Goal: Task Accomplishment & Management: Manage account settings

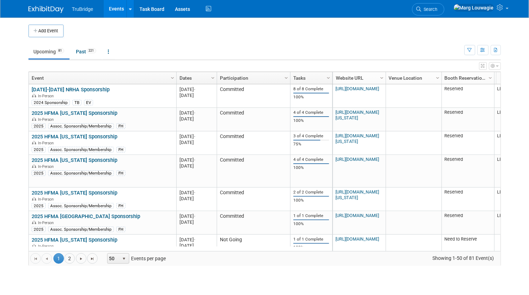
click at [444, 6] on link "Search" at bounding box center [428, 9] width 32 height 12
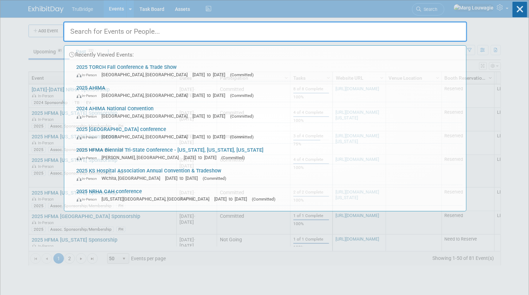
click at [453, 28] on input "text" at bounding box center [265, 31] width 404 height 20
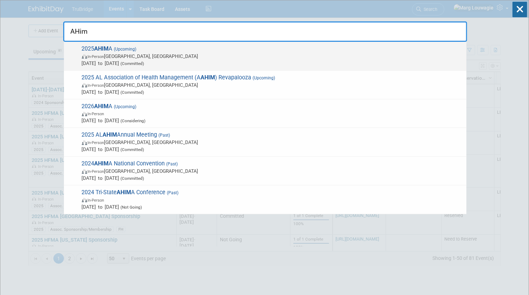
type input "AHim"
click at [195, 51] on span "2025 AHIM A (Upcoming) In-Person Minneapolis, MN Oct 12, 2025 to Oct 14, 2025 (…" at bounding box center [271, 55] width 383 height 21
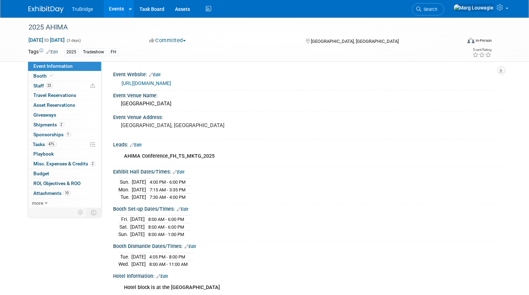
click at [142, 144] on link "Edit" at bounding box center [136, 145] width 12 height 5
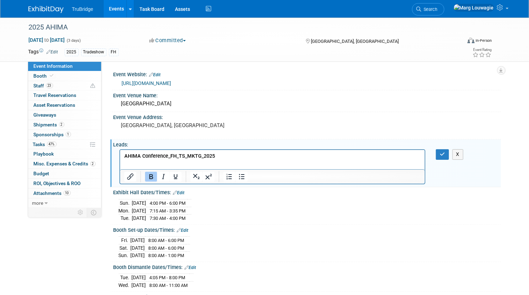
click at [223, 157] on p "AHIMA Conference_FH_TS_MKTG_2025" at bounding box center [272, 156] width 297 height 7
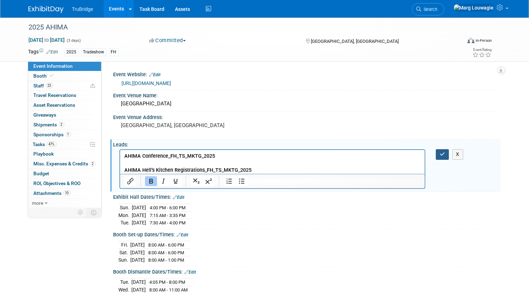
click at [445, 153] on button "button" at bounding box center [442, 154] width 13 height 10
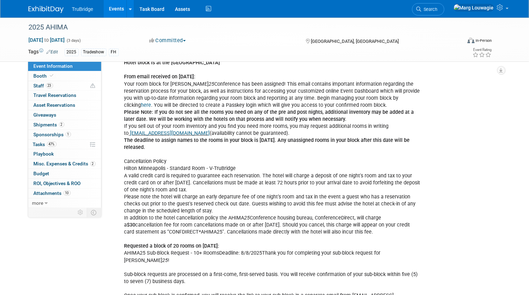
scroll to position [223, 0]
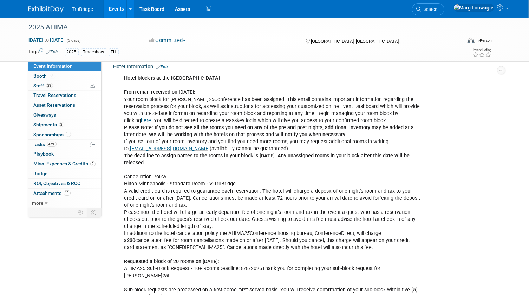
click at [151, 118] on link "here" at bounding box center [146, 121] width 10 height 6
click at [438, 8] on span "Search" at bounding box center [430, 9] width 16 height 5
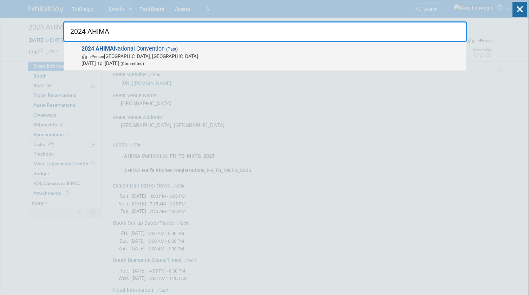
type input "2024 AHIMA"
click at [144, 49] on span "2024 AHIMA National Convention (Past) In-Person Salt Lake City, UT Oct 27, 2024…" at bounding box center [271, 55] width 383 height 21
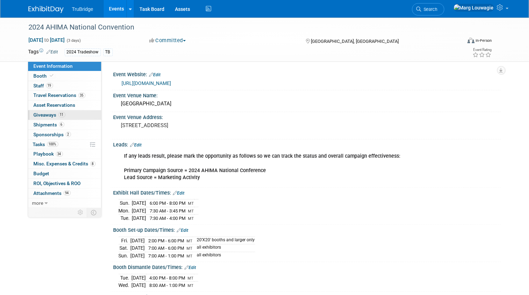
click at [48, 114] on span "Giveaways 11" at bounding box center [50, 115] width 32 height 6
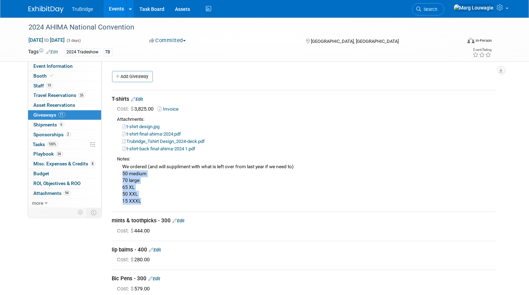
drag, startPoint x: 123, startPoint y: 174, endPoint x: 152, endPoint y: 199, distance: 38.6
click at [152, 199] on div "We ordered (and will suppliment with what is left over from last year if we nee…" at bounding box center [306, 184] width 378 height 42
drag, startPoint x: 123, startPoint y: 171, endPoint x: 157, endPoint y: 199, distance: 43.7
click at [157, 199] on div "We ordered (and will suppliment with what is left over from last year if we nee…" at bounding box center [306, 184] width 378 height 42
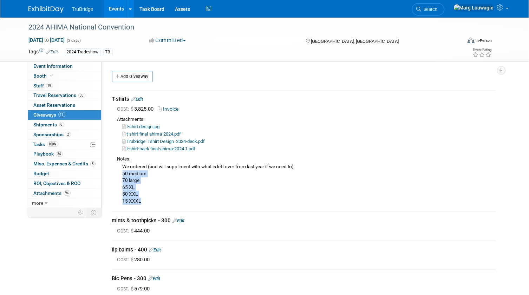
drag, startPoint x: 157, startPoint y: 199, endPoint x: 130, endPoint y: 186, distance: 29.8
copy div "50 medium 70 large 65 XL 50 XXL 15 XXXL"
click at [377, 117] on div "Attachments:" at bounding box center [306, 119] width 378 height 7
click at [438, 9] on span "Search" at bounding box center [430, 9] width 16 height 5
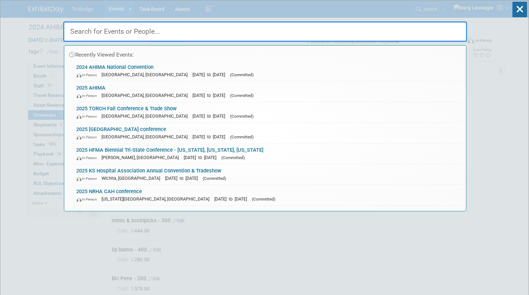
click at [447, 31] on input "text" at bounding box center [265, 31] width 404 height 20
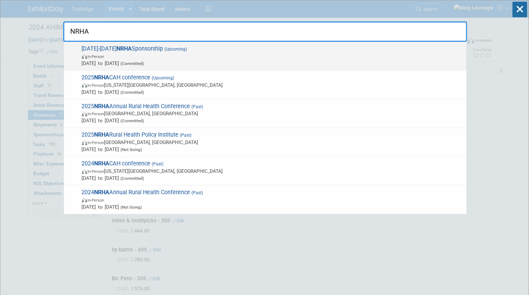
type input "NRHA"
click at [168, 55] on span "In-Person" at bounding box center [272, 56] width 381 height 7
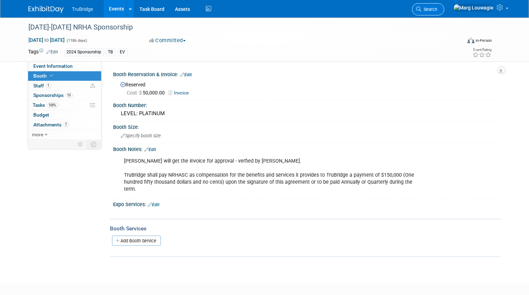
click at [438, 9] on span "Search" at bounding box center [430, 9] width 16 height 5
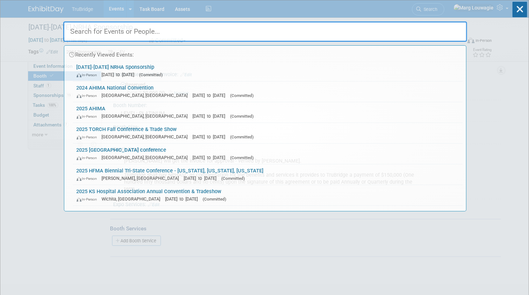
click at [441, 37] on input "text" at bounding box center [265, 31] width 404 height 20
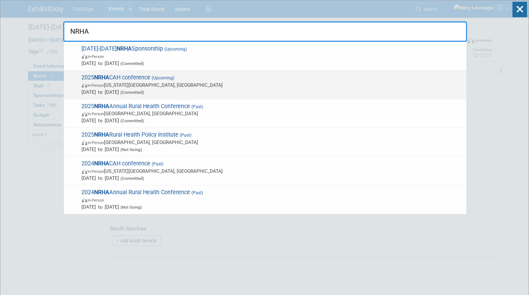
type input "NRHA"
click at [130, 87] on span "In-Person Kansas City, MO" at bounding box center [272, 84] width 381 height 7
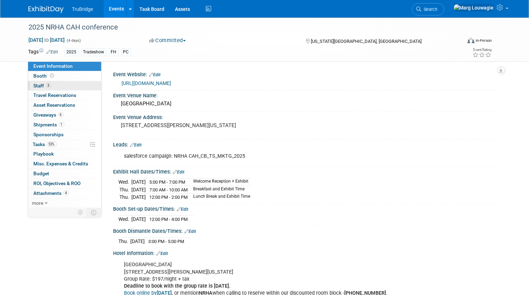
click at [71, 85] on link "3 Staff 3" at bounding box center [64, 85] width 73 height 9
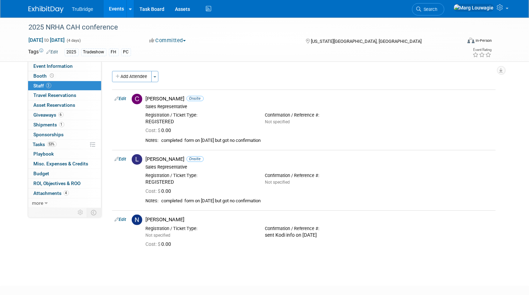
drag, startPoint x: 462, startPoint y: 10, endPoint x: 459, endPoint y: 14, distance: 4.7
click at [438, 10] on span "Search" at bounding box center [430, 9] width 16 height 5
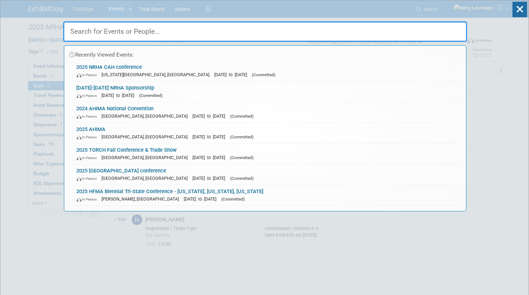
click at [398, 31] on input "text" at bounding box center [265, 31] width 404 height 20
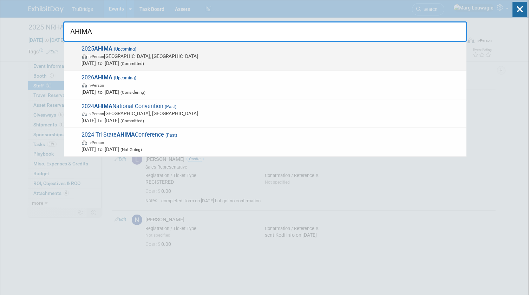
type input "AHIMA"
click at [216, 60] on span "Oct 12, 2025 to Oct 14, 2025 (Committed)" at bounding box center [272, 63] width 381 height 7
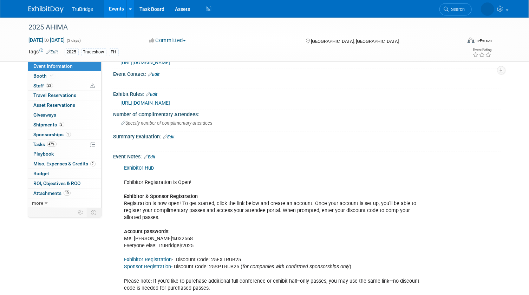
scroll to position [703, 0]
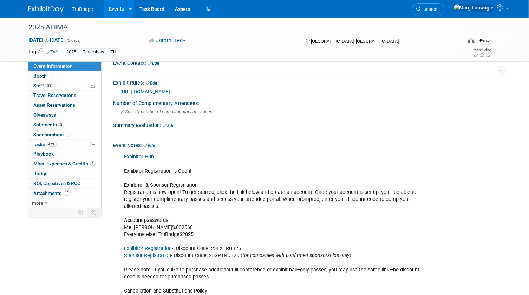
click at [150, 154] on link "Exhibitor Hub" at bounding box center [139, 157] width 30 height 6
click at [438, 8] on span "Search" at bounding box center [430, 9] width 16 height 5
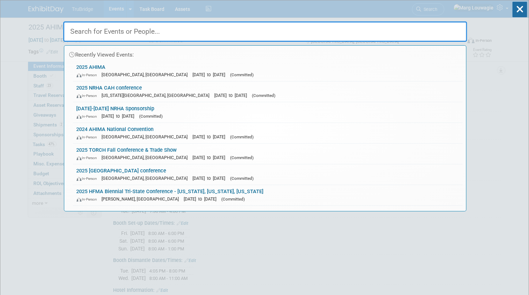
click at [439, 31] on input "text" at bounding box center [265, 31] width 404 height 20
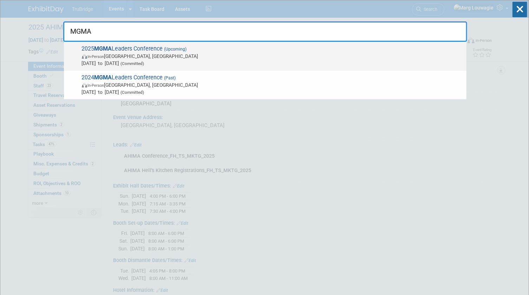
type input "MGMA"
click at [173, 55] on span "In-Person Orlando, FL" at bounding box center [272, 56] width 381 height 7
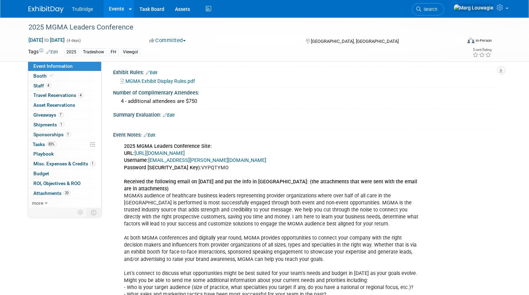
scroll to position [415, 0]
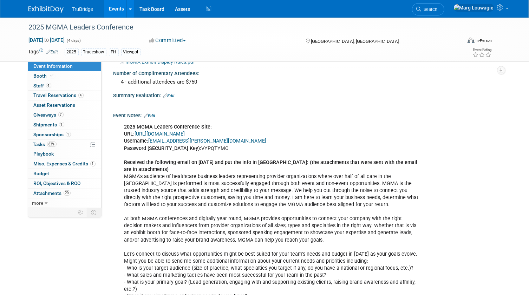
click at [185, 137] on link "https://www.conferenceharvester.com/harvester2ex/login.asp?EventKey=NUSFNBIJ" at bounding box center [160, 134] width 50 height 6
click at [36, 76] on span "Booth" at bounding box center [44, 76] width 21 height 6
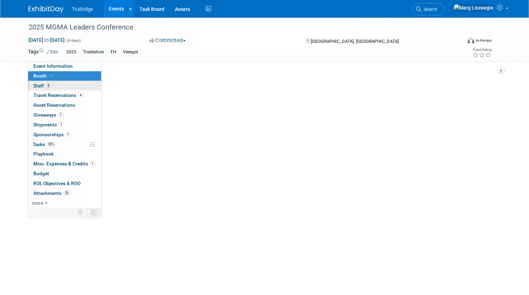
scroll to position [0, 0]
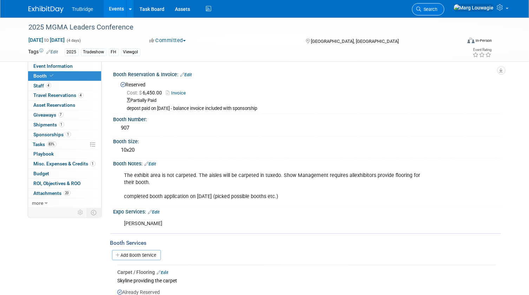
click at [438, 10] on span "Search" at bounding box center [430, 9] width 16 height 5
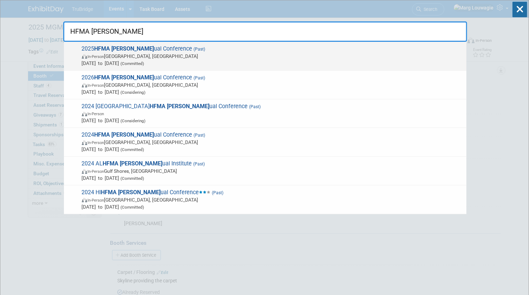
type input "HFMA ann"
click at [143, 53] on span "In-Person Denver, CO" at bounding box center [272, 56] width 381 height 7
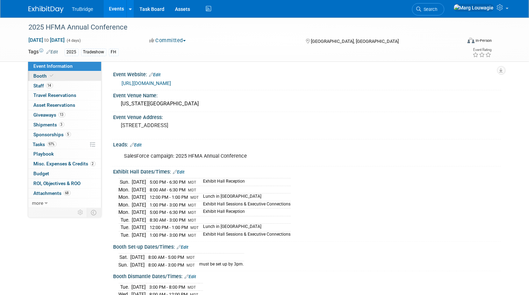
click at [79, 74] on link "Booth" at bounding box center [64, 75] width 73 height 9
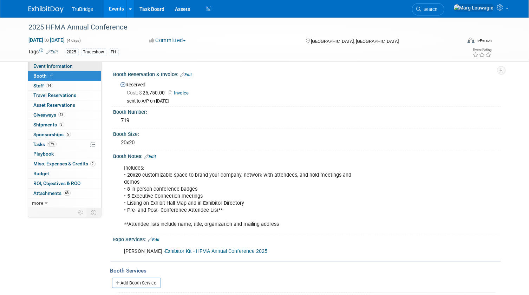
click at [70, 66] on span "Event Information" at bounding box center [53, 66] width 39 height 6
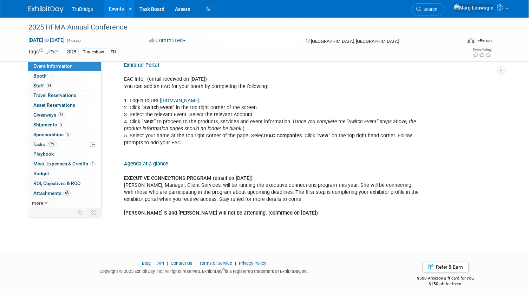
scroll to position [490, 0]
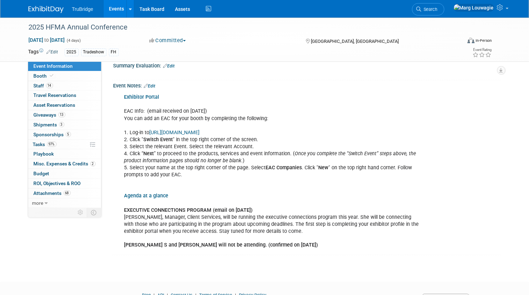
click at [438, 9] on span "Search" at bounding box center [430, 9] width 16 height 5
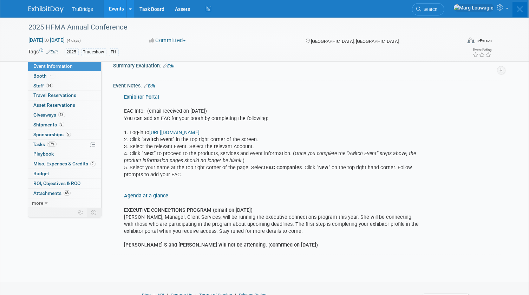
scroll to position [0, 0]
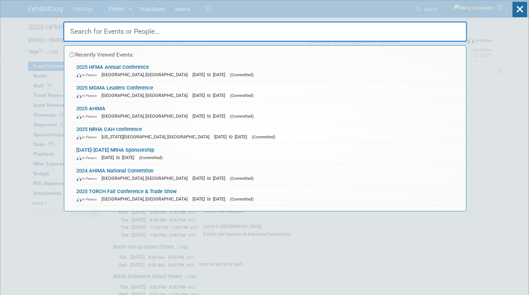
click at [448, 28] on input "text" at bounding box center [265, 31] width 404 height 20
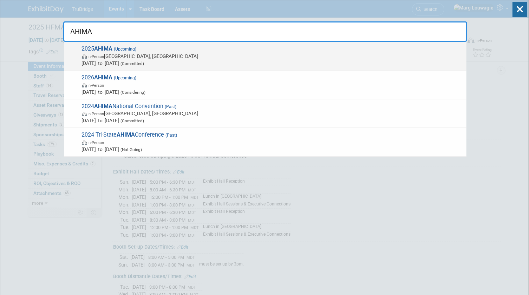
type input "AHIMA"
click at [285, 56] on span "In-Person Minneapolis, MN" at bounding box center [272, 56] width 381 height 7
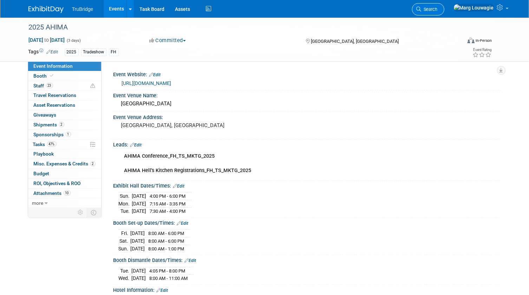
click at [438, 9] on span "Search" at bounding box center [430, 9] width 16 height 5
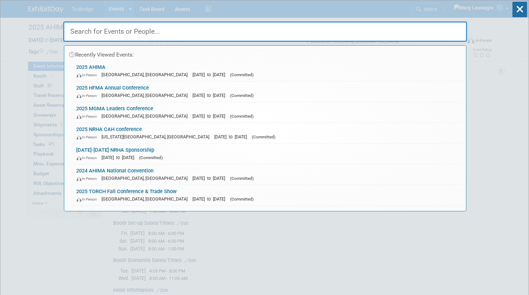
click at [461, 29] on input "text" at bounding box center [265, 31] width 404 height 20
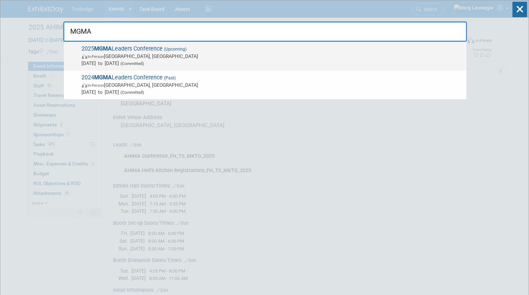
type input "MGMA"
click at [221, 60] on span "Sep 28, 2025 to Oct 1, 2025 (Committed)" at bounding box center [272, 63] width 381 height 7
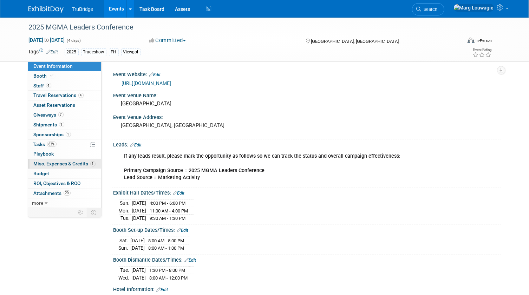
click at [52, 162] on span "Misc. Expenses & Credits 1" at bounding box center [65, 164] width 62 height 6
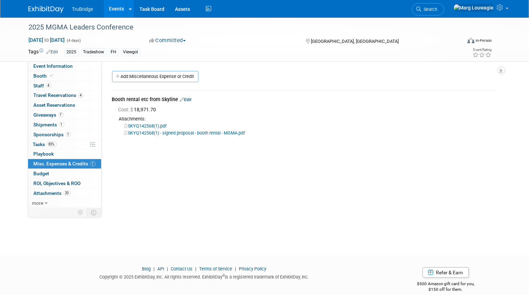
click at [190, 99] on link "Edit" at bounding box center [186, 99] width 12 height 5
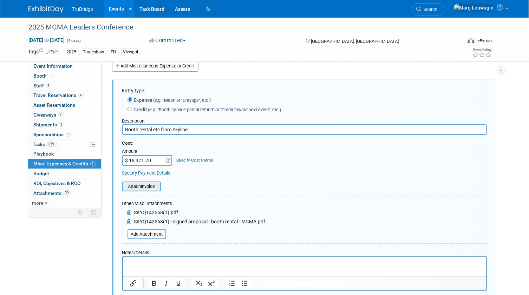
click at [154, 186] on input "file" at bounding box center [119, 186] width 84 height 8
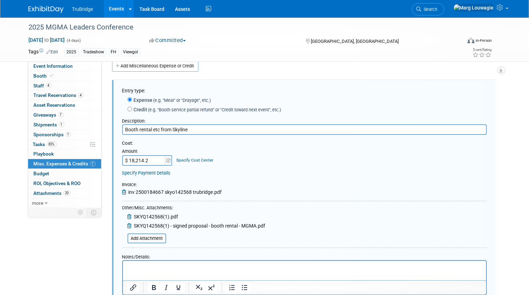
type input "$ 18,214.20"
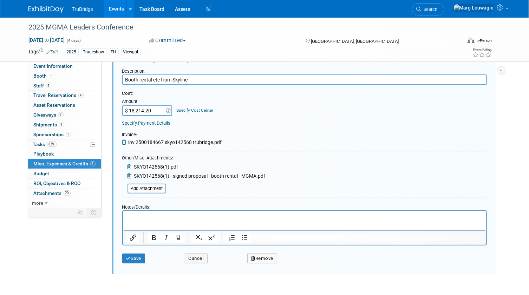
scroll to position [74, 0]
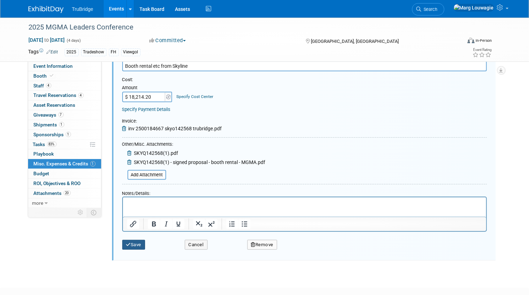
click at [137, 243] on button "Save" at bounding box center [133, 245] width 23 height 10
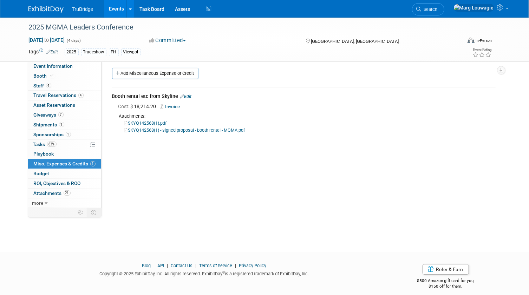
scroll to position [0, 0]
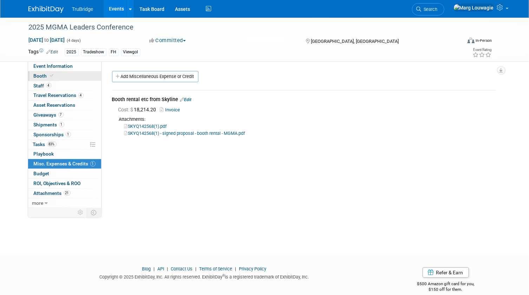
click at [56, 77] on link "Booth" at bounding box center [64, 75] width 73 height 9
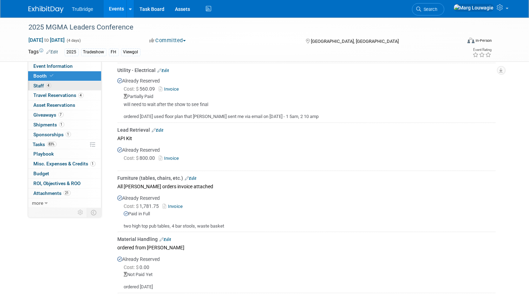
scroll to position [255, 0]
click at [69, 160] on link "1 Misc. Expenses & Credits 1" at bounding box center [64, 163] width 73 height 9
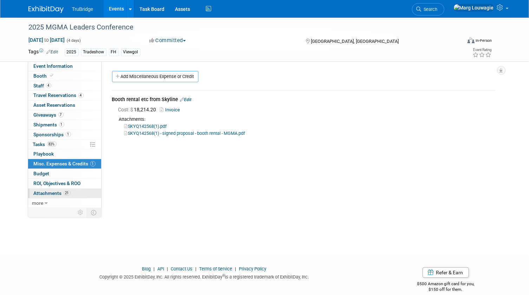
click at [54, 190] on span "Attachments 21" at bounding box center [52, 193] width 37 height 6
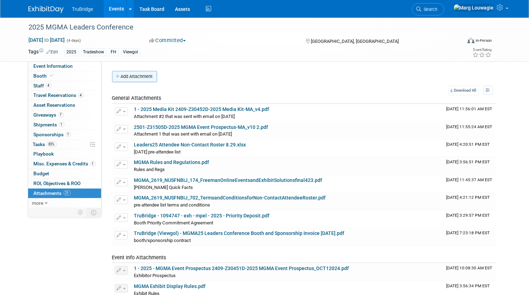
click at [151, 75] on button "Add Attachment" at bounding box center [134, 76] width 45 height 11
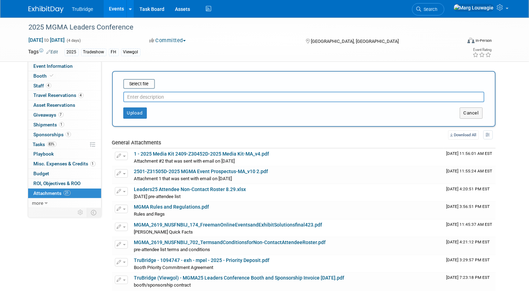
click at [162, 93] on input "text" at bounding box center [303, 97] width 361 height 11
type input "CAD"
click at [143, 83] on input "file" at bounding box center [113, 84] width 84 height 8
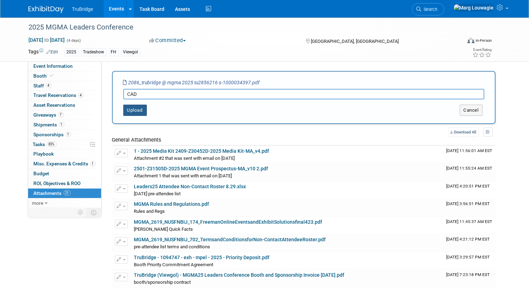
click at [138, 109] on button "Upload" at bounding box center [135, 110] width 24 height 11
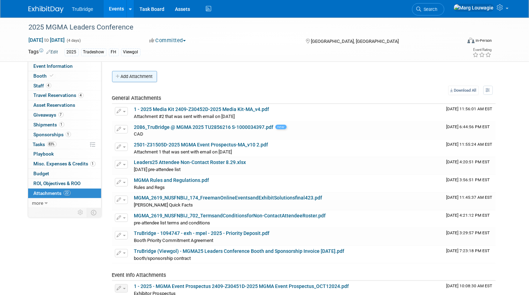
click at [145, 76] on button "Add Attachment" at bounding box center [134, 76] width 45 height 11
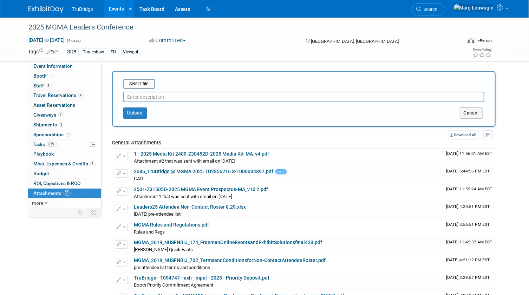
click at [150, 95] on input "text" at bounding box center [303, 97] width 361 height 11
type input "graphics"
click at [149, 83] on input "file" at bounding box center [113, 84] width 84 height 8
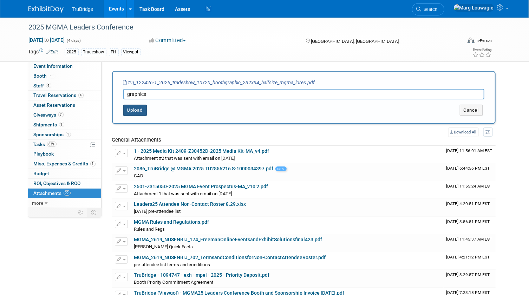
click at [141, 112] on button "Upload" at bounding box center [135, 110] width 24 height 11
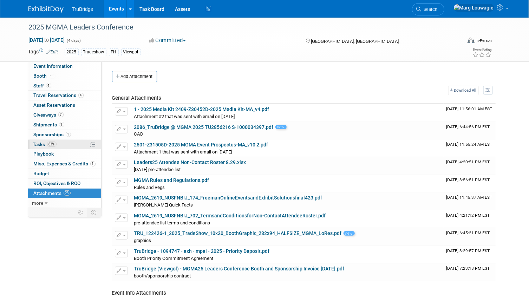
click at [40, 143] on span "Tasks 83%" at bounding box center [45, 145] width 24 height 6
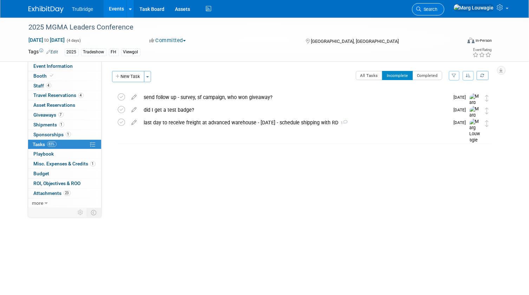
click at [438, 9] on span "Search" at bounding box center [430, 9] width 16 height 5
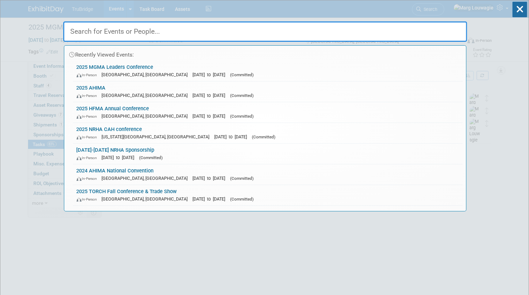
click at [411, 27] on input "text" at bounding box center [265, 31] width 404 height 20
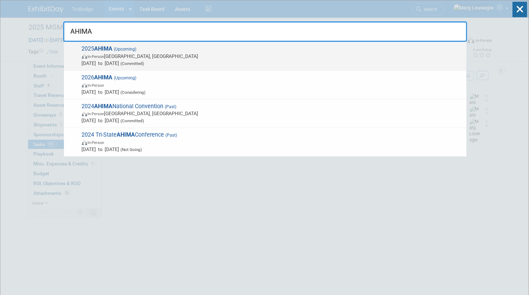
type input "AHIMA"
click at [187, 54] on span "In-Person Minneapolis, MN" at bounding box center [272, 56] width 381 height 7
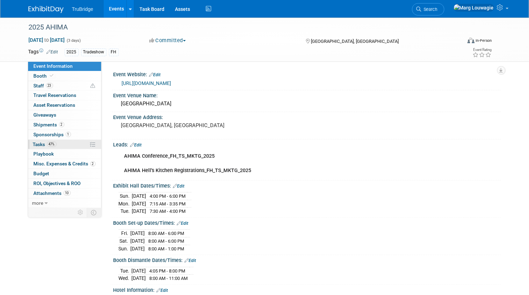
click at [40, 143] on span "Tasks 47%" at bounding box center [45, 145] width 24 height 6
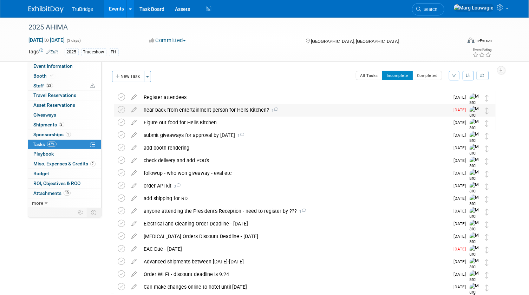
click at [157, 109] on div "hear back from entertainment person for Hell's Kitchen? 1" at bounding box center [295, 110] width 309 height 12
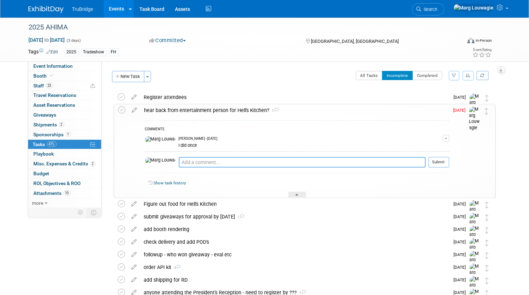
click at [180, 161] on textarea at bounding box center [302, 162] width 247 height 11
type textarea "yes, he said he has contacted a few acts"
click at [444, 160] on button "Submit" at bounding box center [439, 162] width 21 height 11
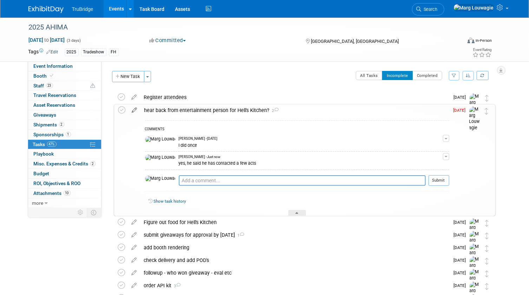
click at [134, 109] on icon at bounding box center [135, 108] width 12 height 9
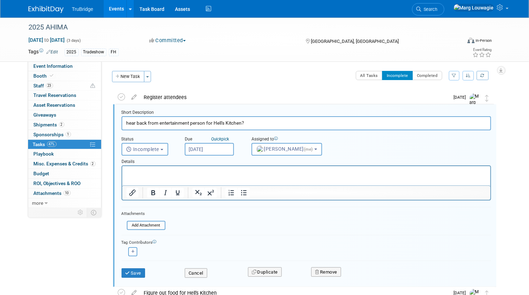
scroll to position [1, 0]
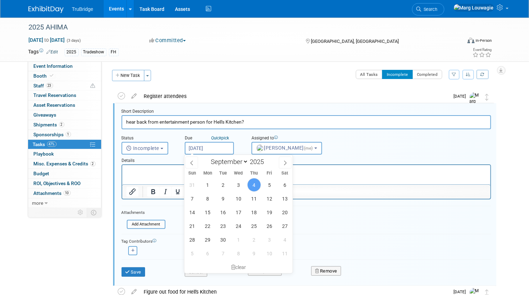
click at [216, 148] on input "Sep 4, 2025" at bounding box center [209, 148] width 49 height 13
click at [253, 211] on span "18" at bounding box center [254, 212] width 14 height 14
type input "Sep 18, 2025"
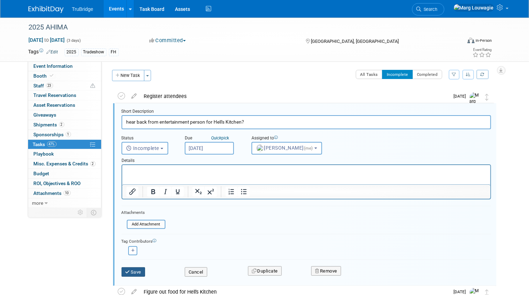
click at [138, 271] on button "Save" at bounding box center [134, 272] width 24 height 10
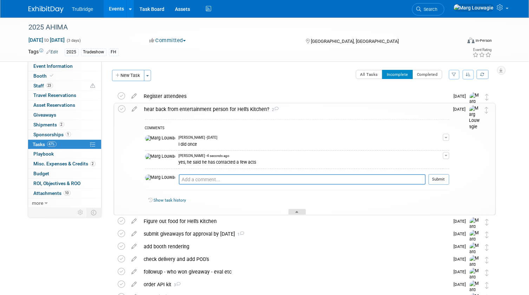
click at [301, 210] on div at bounding box center [297, 212] width 18 height 6
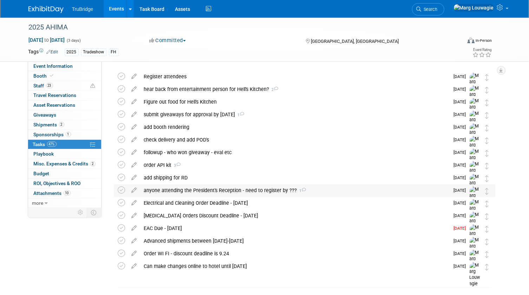
scroll to position [0, 0]
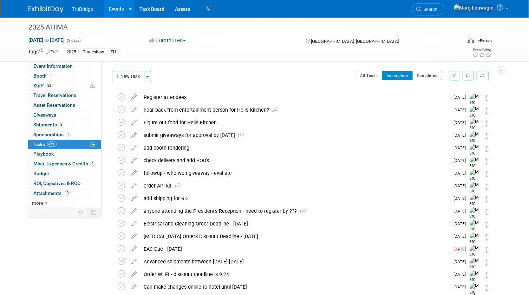
click at [424, 76] on button "Completed" at bounding box center [427, 75] width 30 height 9
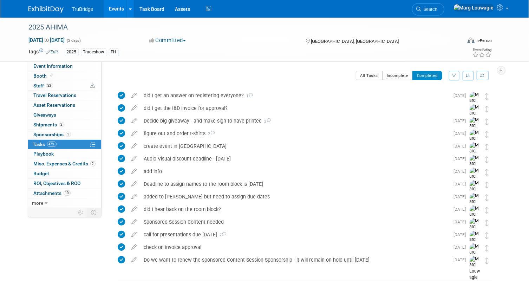
click at [401, 78] on button "Incomplete" at bounding box center [397, 75] width 31 height 9
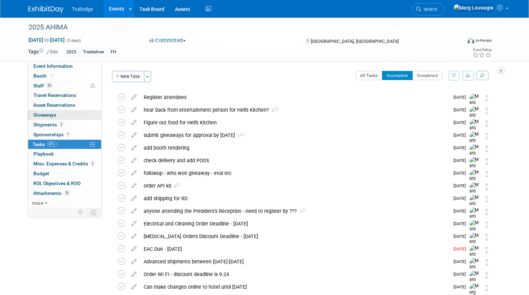
click at [51, 115] on span "Giveaways 0" at bounding box center [45, 115] width 23 height 6
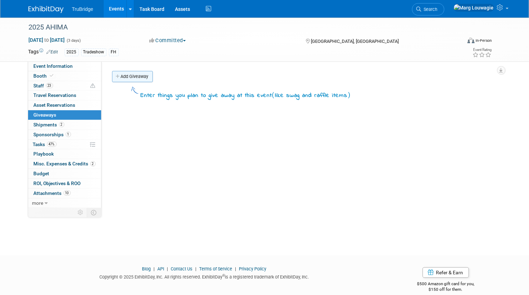
click at [123, 76] on link "Add Giveaway" at bounding box center [132, 76] width 41 height 11
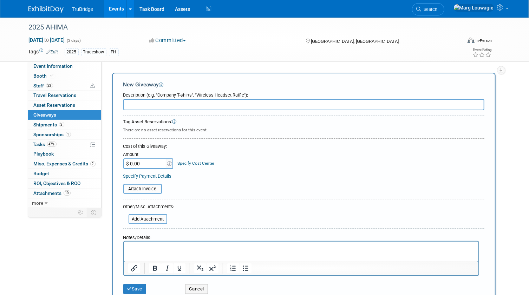
click at [164, 100] on input "text" at bounding box center [303, 104] width 361 height 11
type input "t-shirts"
click at [166, 247] on p "Rich Text Area. Press ALT-0 for help." at bounding box center [301, 247] width 346 height 7
click at [144, 248] on p "Rich Text Area. Press ALT-0 for help." at bounding box center [301, 247] width 346 height 7
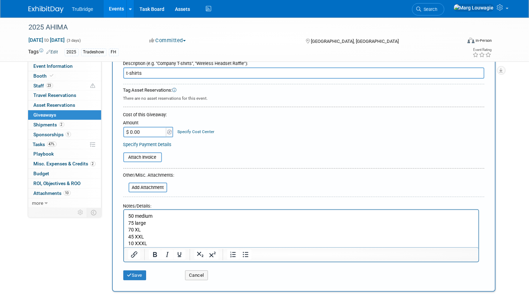
scroll to position [32, 0]
click at [160, 186] on input "file" at bounding box center [125, 187] width 84 height 8
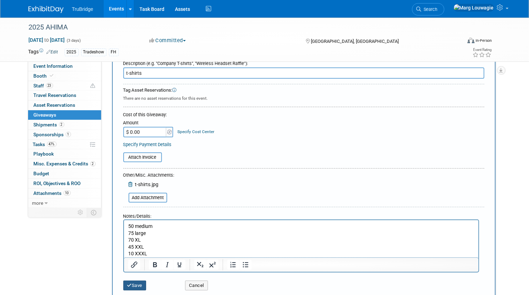
click at [131, 283] on icon "submit" at bounding box center [129, 285] width 5 height 5
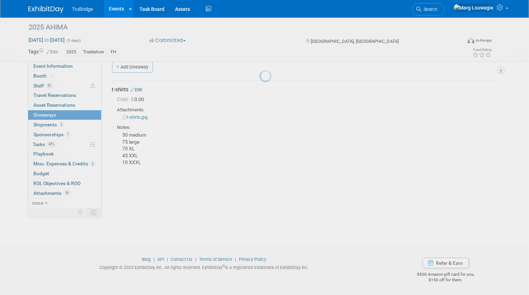
scroll to position [9, 0]
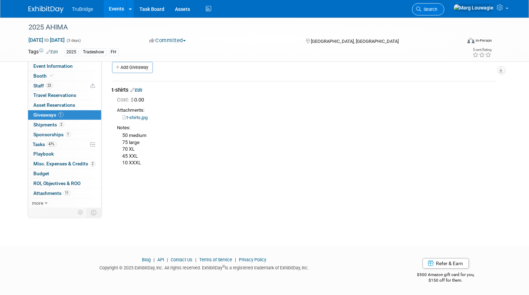
click at [438, 10] on span "Search" at bounding box center [430, 9] width 16 height 5
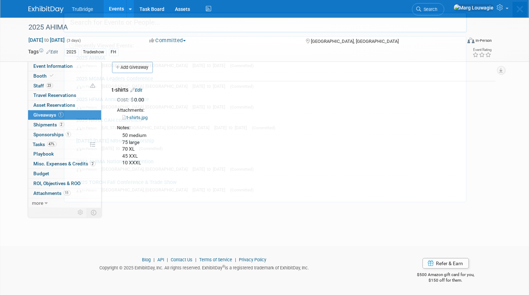
scroll to position [0, 0]
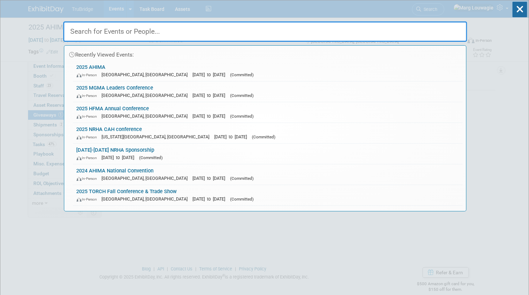
click at [434, 30] on input "text" at bounding box center [265, 31] width 404 height 20
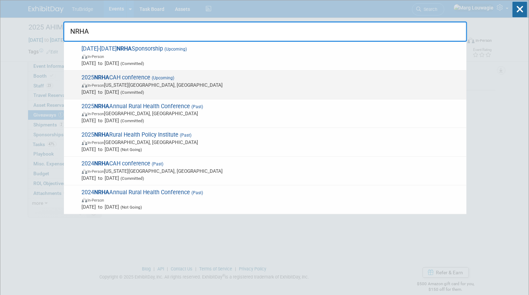
type input "NRHA"
click at [246, 90] on span "Sep 24, 2025 to Sep 27, 2025 (Committed)" at bounding box center [272, 92] width 381 height 7
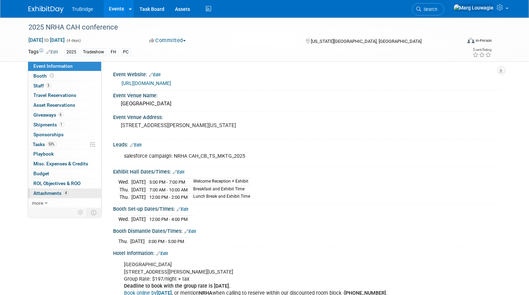
click at [52, 191] on span "Attachments 4" at bounding box center [51, 193] width 35 height 6
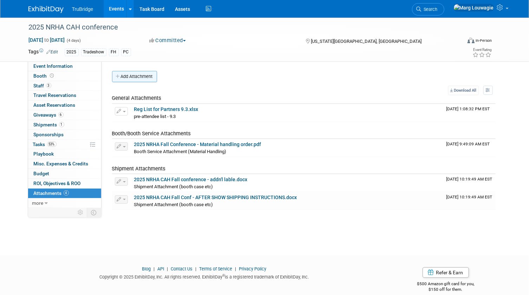
click at [147, 78] on button "Add Attachment" at bounding box center [134, 76] width 45 height 11
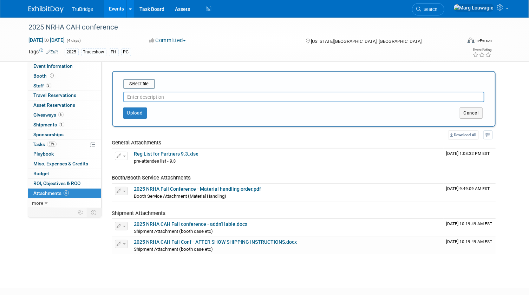
click at [138, 97] on input "text" at bounding box center [303, 97] width 361 height 11
type input "attendee list with DeAnna's additions"
click at [130, 84] on input "file" at bounding box center [113, 84] width 84 height 8
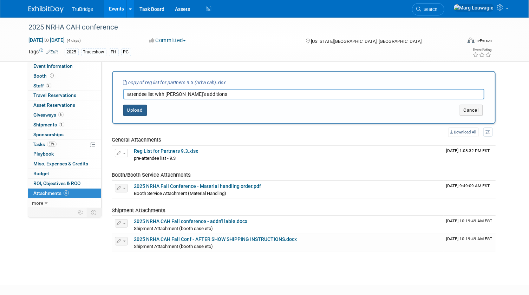
click at [134, 109] on button "Upload" at bounding box center [135, 110] width 24 height 11
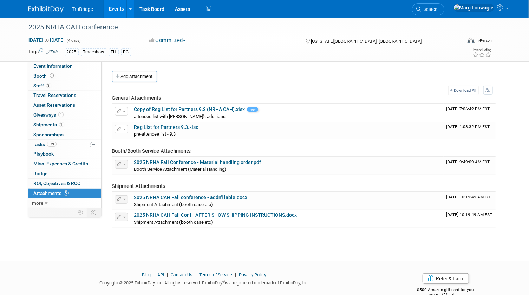
click at [438, 7] on span "Search" at bounding box center [430, 9] width 16 height 5
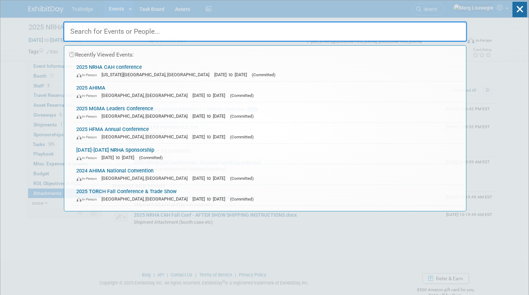
click at [435, 29] on input "text" at bounding box center [265, 31] width 404 height 20
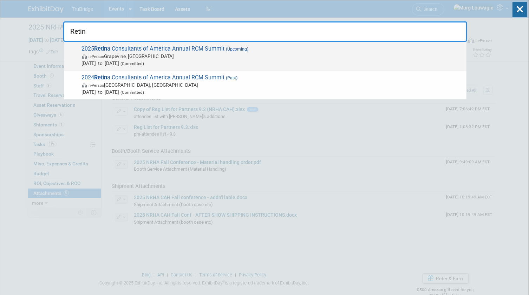
type input "Retin"
click at [142, 57] on span "In-Person Grapevine, TX" at bounding box center [272, 56] width 381 height 7
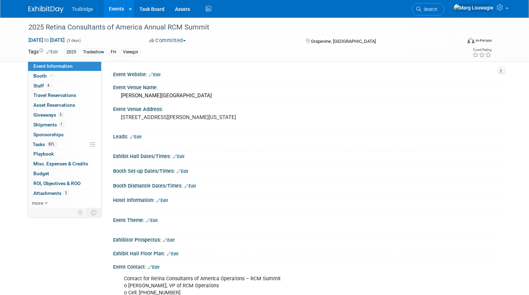
click at [137, 135] on link "Edit" at bounding box center [136, 137] width 12 height 5
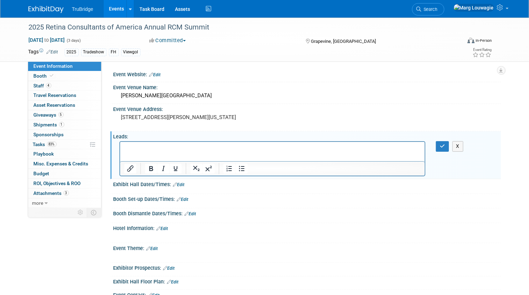
click at [130, 146] on p "Rich Text Area. Press ALT-0 for help." at bounding box center [272, 148] width 297 height 7
click at [440, 146] on icon "button" at bounding box center [442, 146] width 5 height 5
